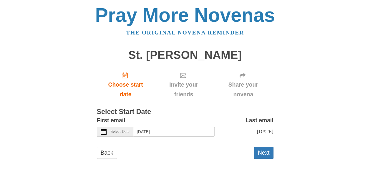
scroll to position [7, 0]
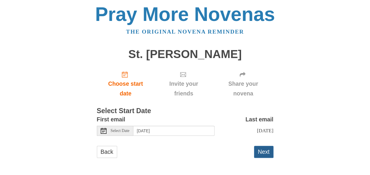
click at [264, 150] on button "Next" at bounding box center [263, 152] width 19 height 12
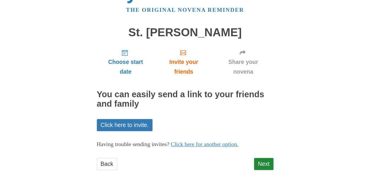
scroll to position [34, 0]
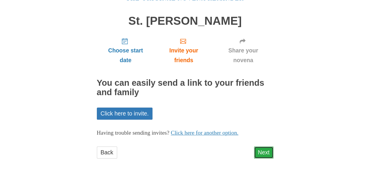
click at [256, 150] on link "Next" at bounding box center [263, 152] width 19 height 12
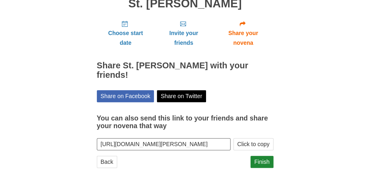
scroll to position [0, 33]
drag, startPoint x: 101, startPoint y: 134, endPoint x: 232, endPoint y: 145, distance: 131.2
click at [232, 145] on div "Choose start date Invite your friends Share your novena Share St. [PERSON_NAME]…" at bounding box center [185, 95] width 177 height 158
click at [228, 138] on input "[URL][DOMAIN_NAME][PERSON_NAME]" at bounding box center [164, 144] width 134 height 12
